Goal: Task Accomplishment & Management: Use online tool/utility

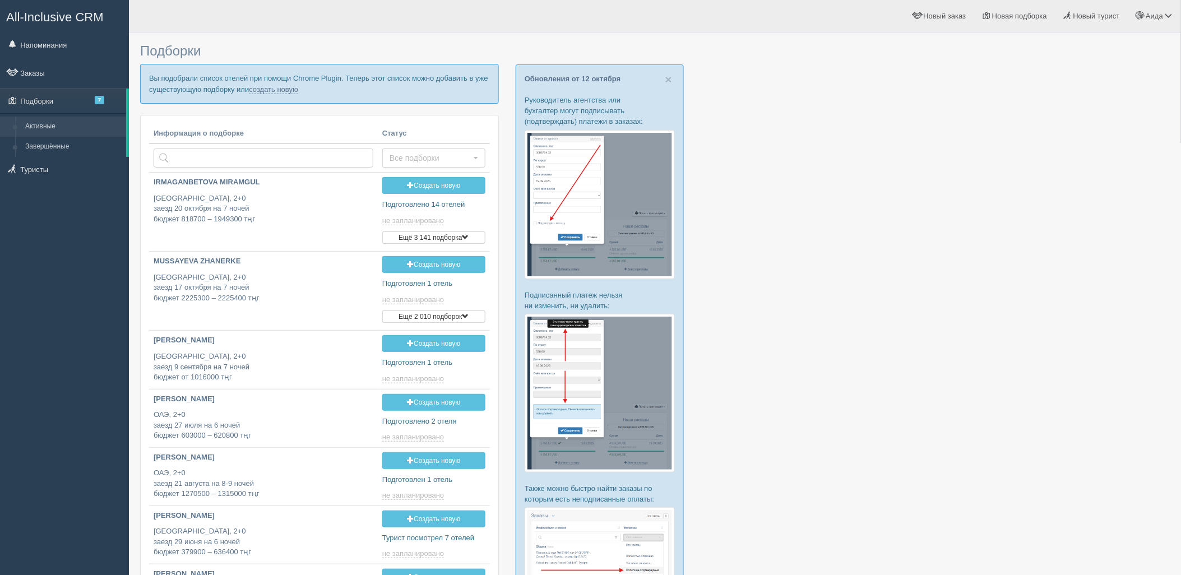
type input "[DATE] 15:05"
click at [275, 89] on link "создать новую" at bounding box center [273, 89] width 49 height 9
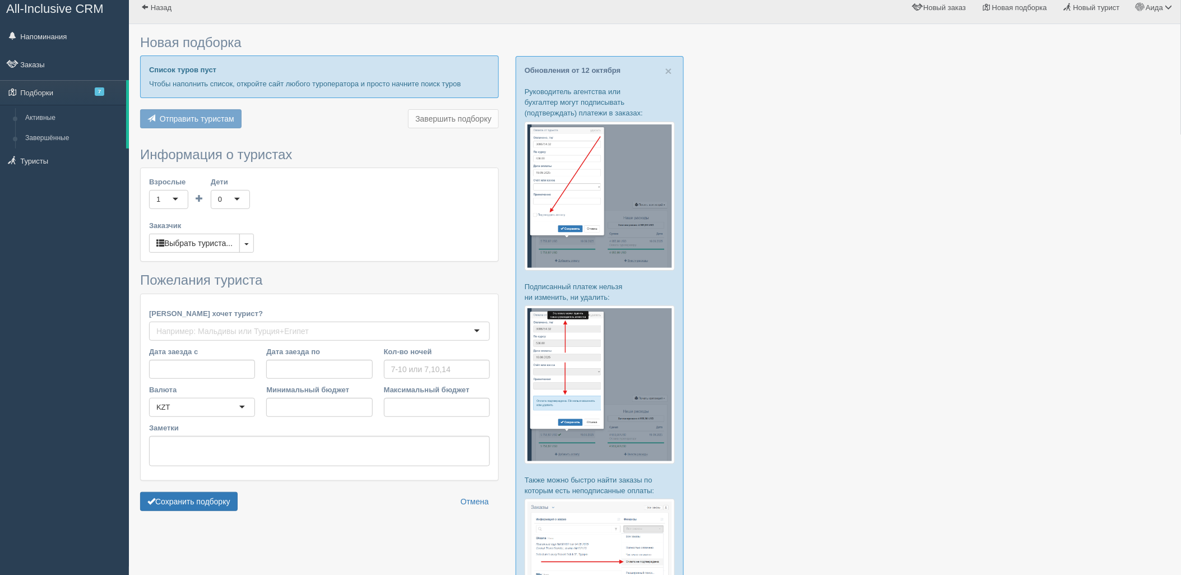
type input "6-7"
type input "899200"
type input "1321800"
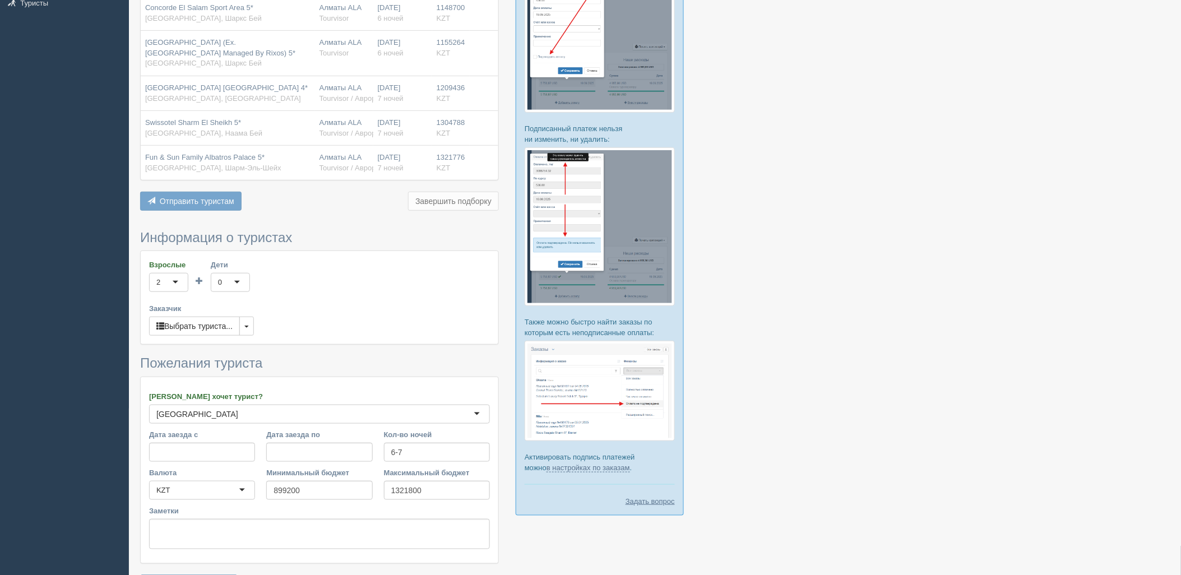
scroll to position [243, 0]
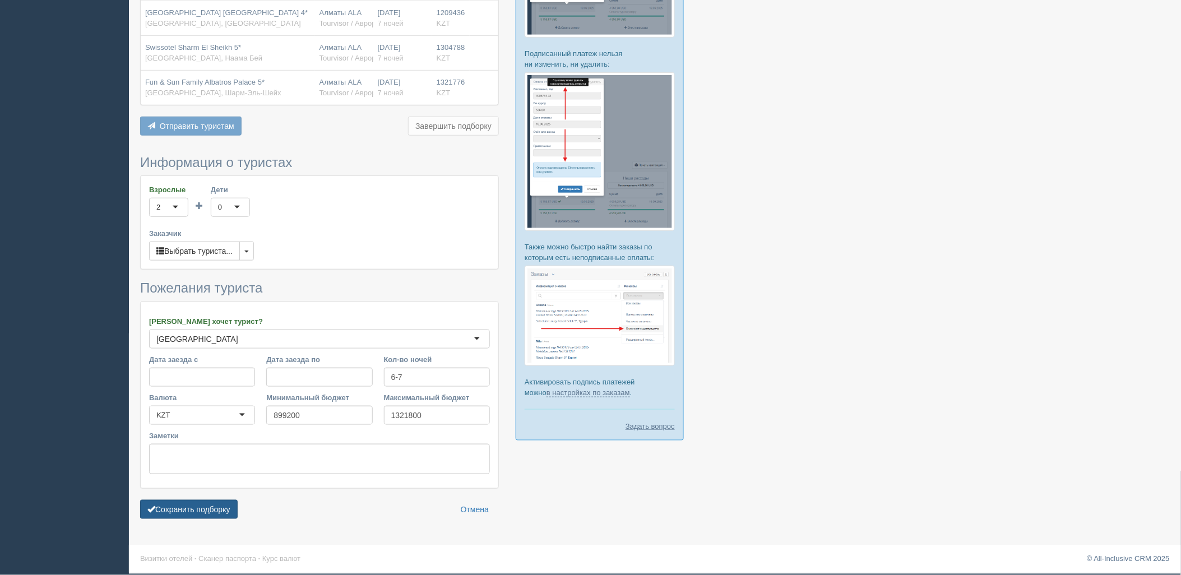
click at [200, 506] on button "Сохранить подборку" at bounding box center [189, 509] width 98 height 19
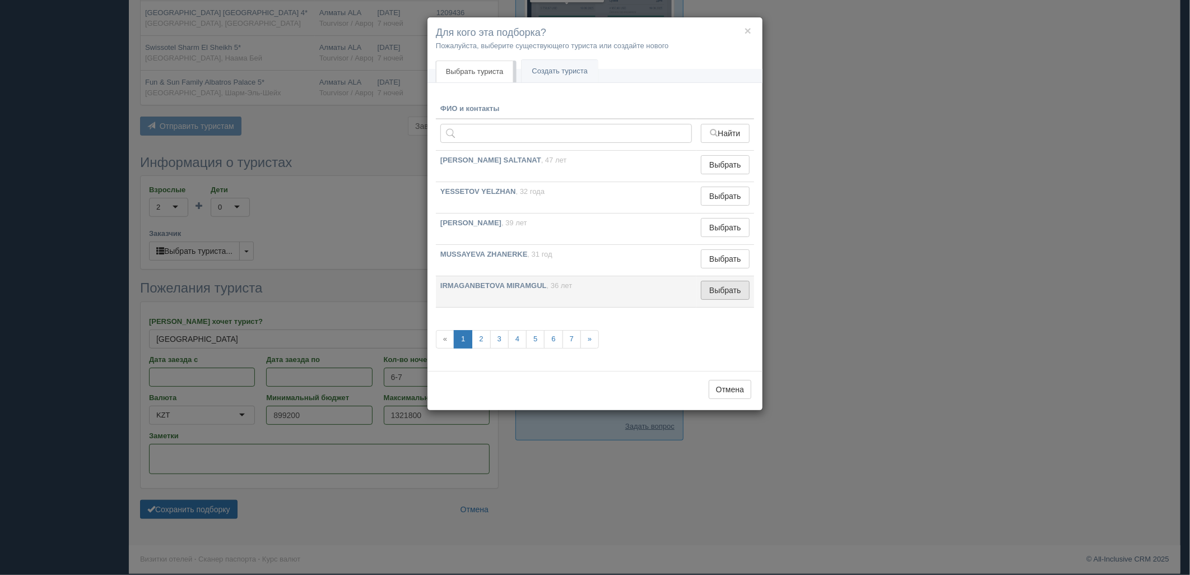
click at [710, 295] on button "Выбрать" at bounding box center [725, 290] width 49 height 19
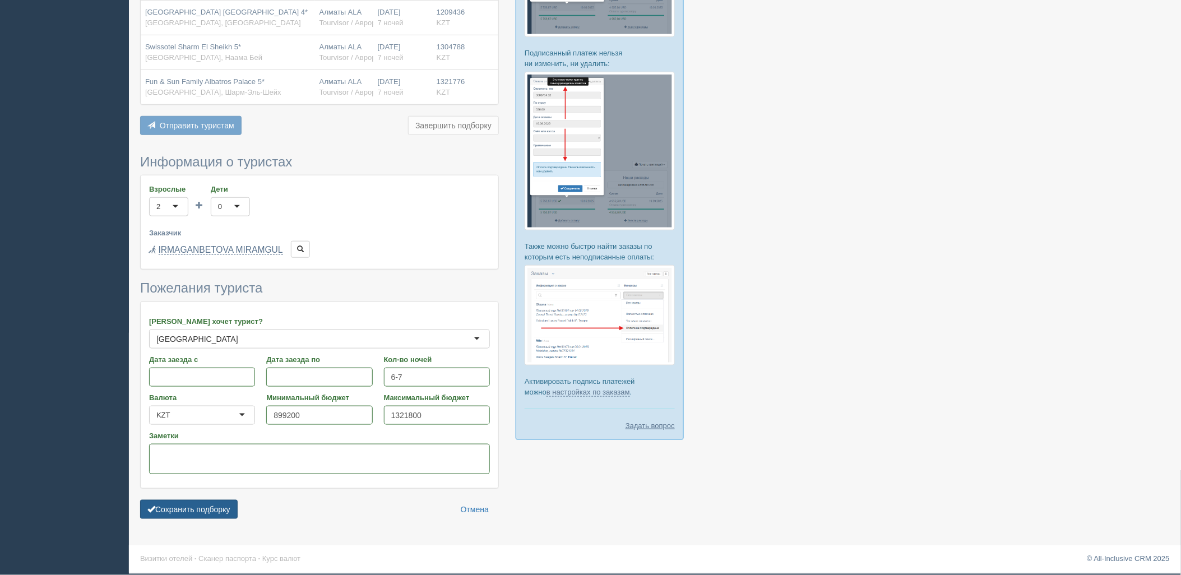
drag, startPoint x: 166, startPoint y: 506, endPoint x: 186, endPoint y: 506, distance: 20.2
click at [166, 506] on button "Сохранить подборку" at bounding box center [189, 509] width 98 height 19
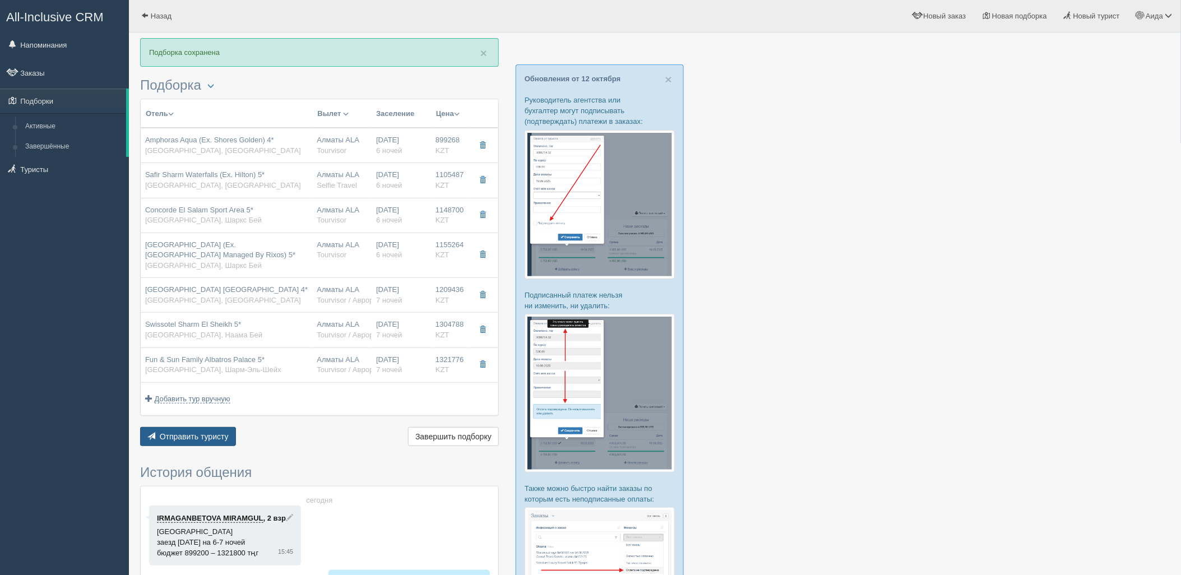
click at [200, 437] on span "Отправить туристу" at bounding box center [194, 436] width 69 height 9
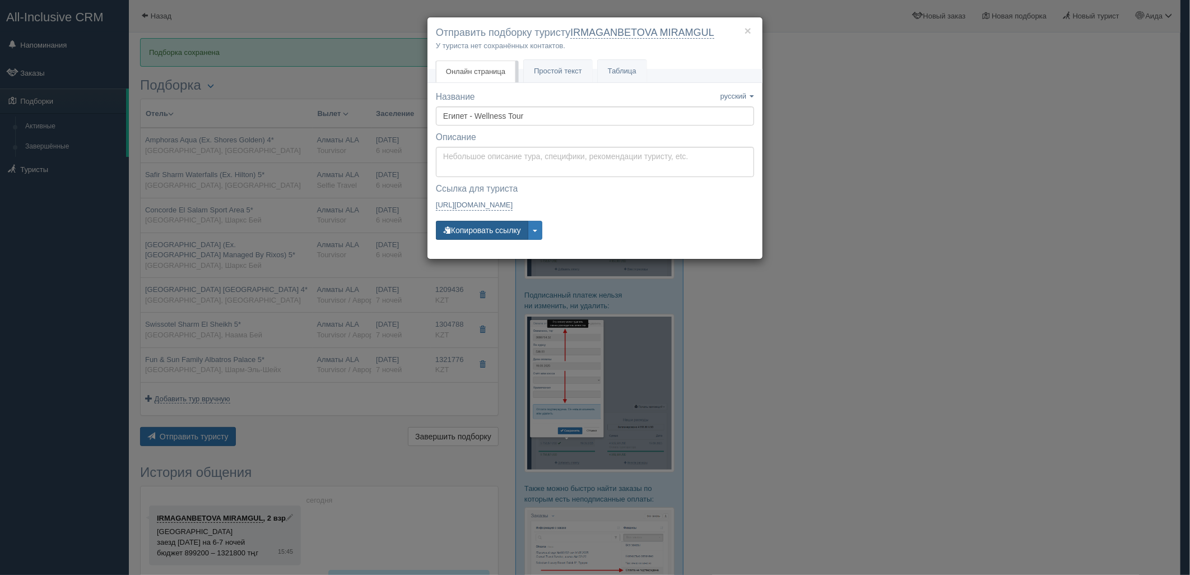
click at [489, 235] on button "Копировать ссылку" at bounding box center [482, 230] width 92 height 19
